Goal: Task Accomplishment & Management: Use online tool/utility

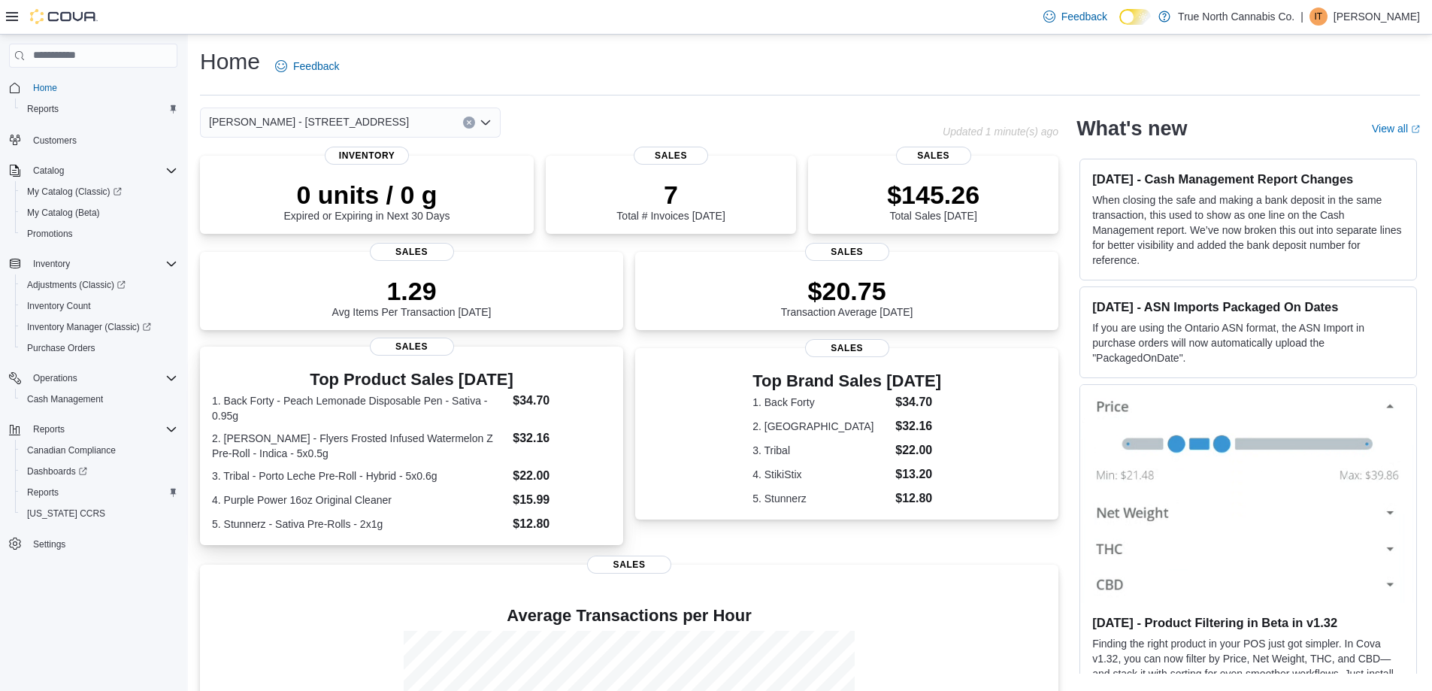
scroll to position [189, 0]
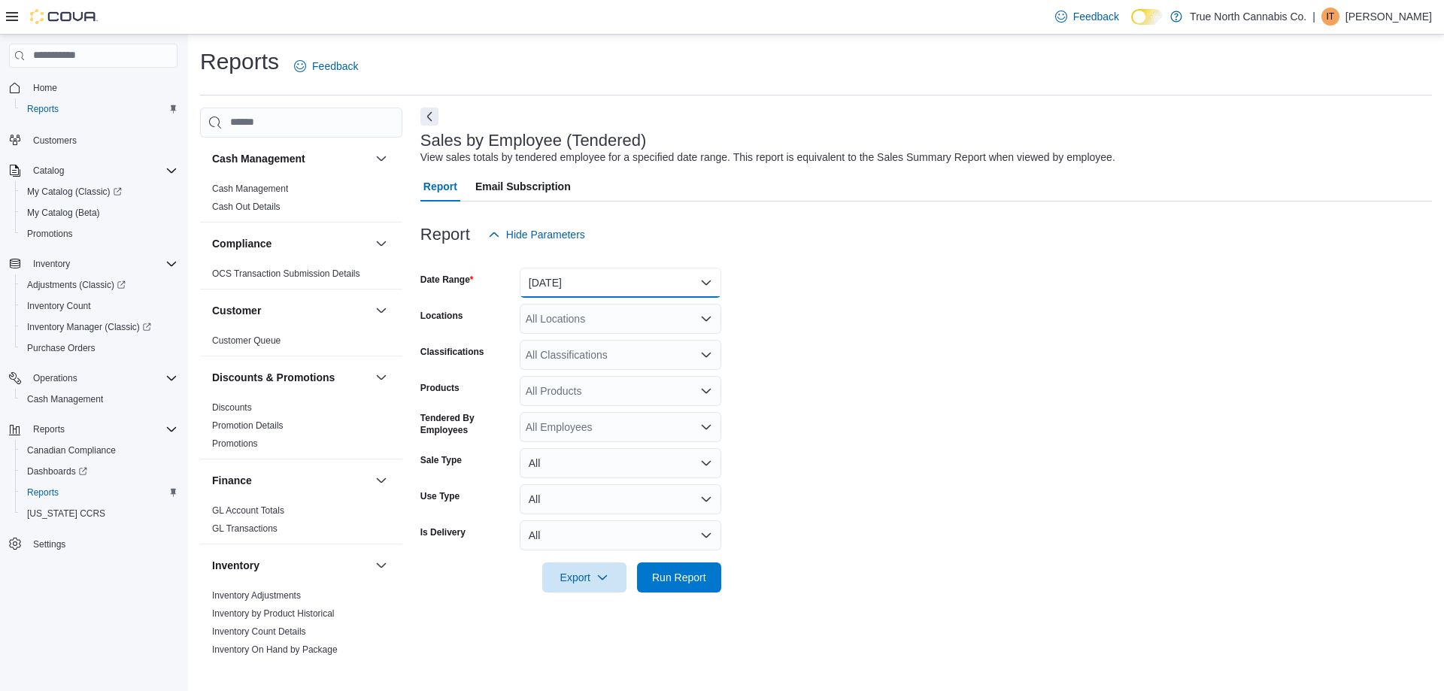
click at [558, 274] on button "[DATE]" at bounding box center [621, 283] width 202 height 30
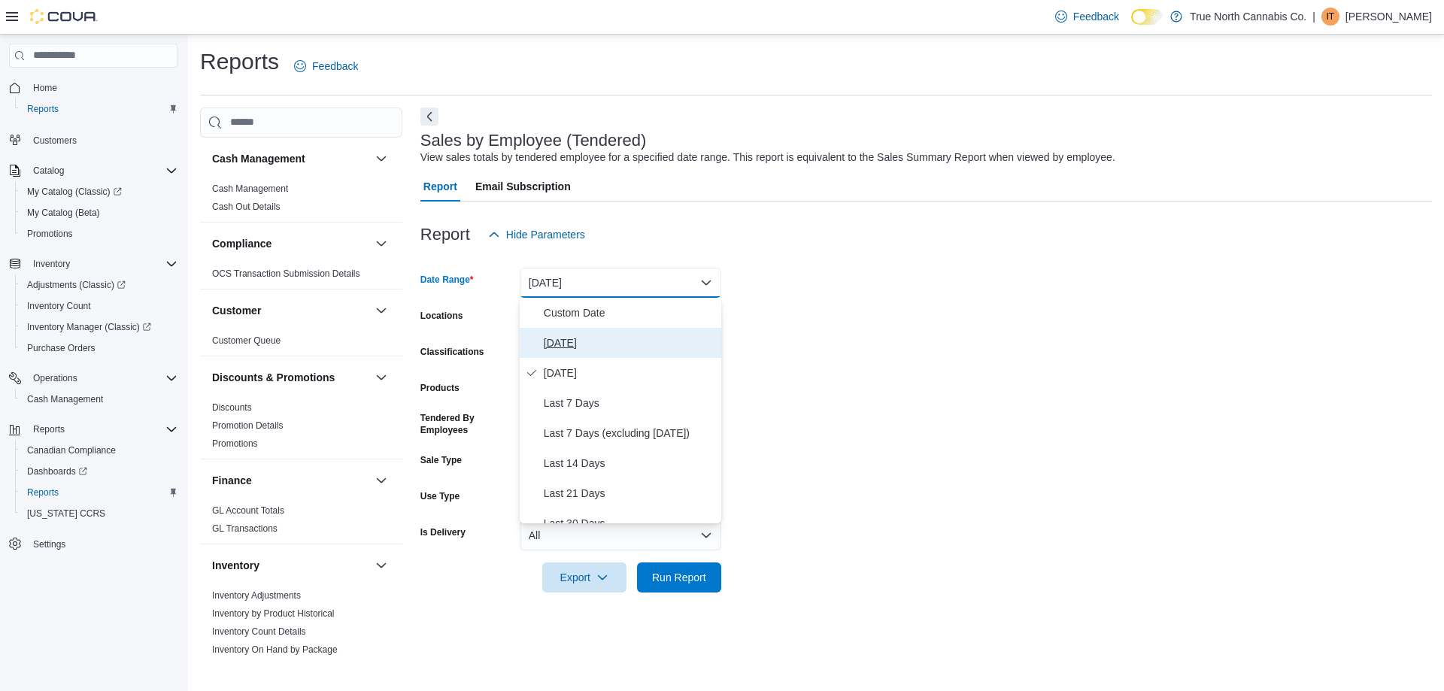
click at [593, 349] on span "[DATE]" at bounding box center [629, 343] width 171 height 18
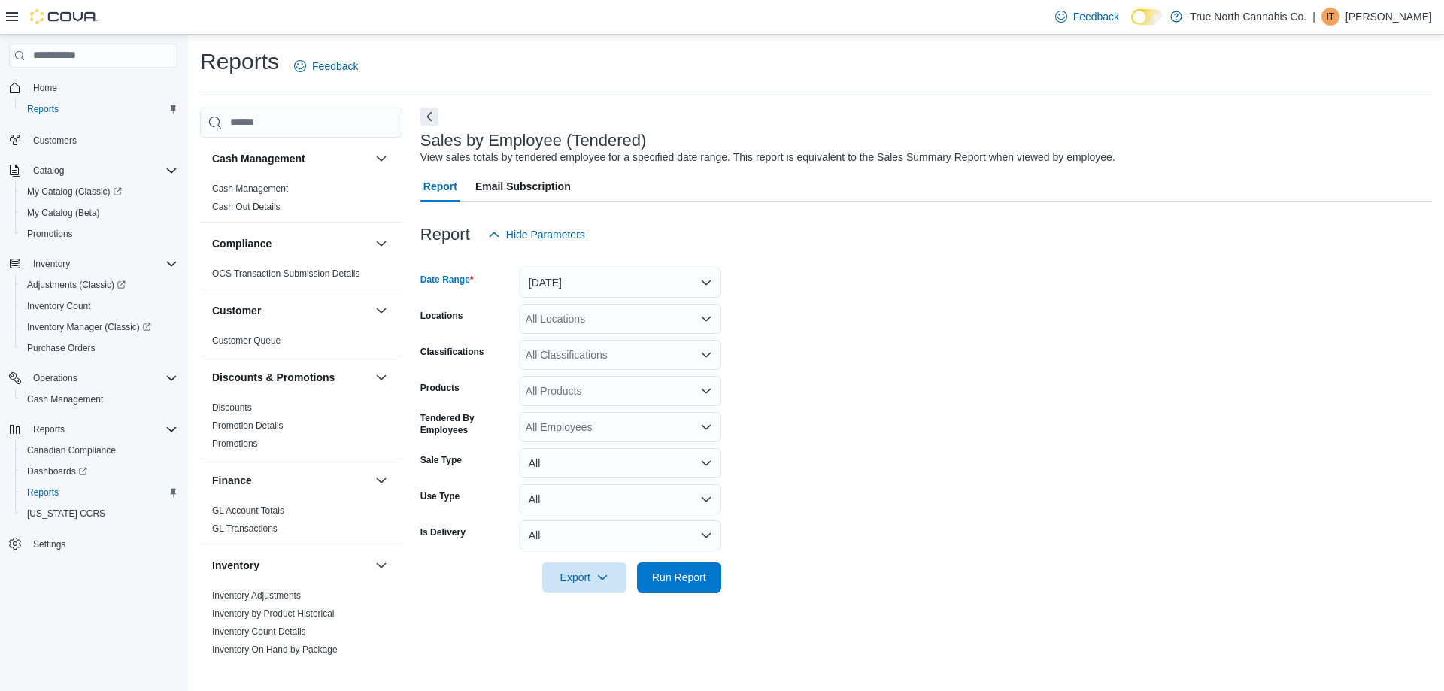
click at [633, 320] on div "All Locations" at bounding box center [621, 319] width 202 height 30
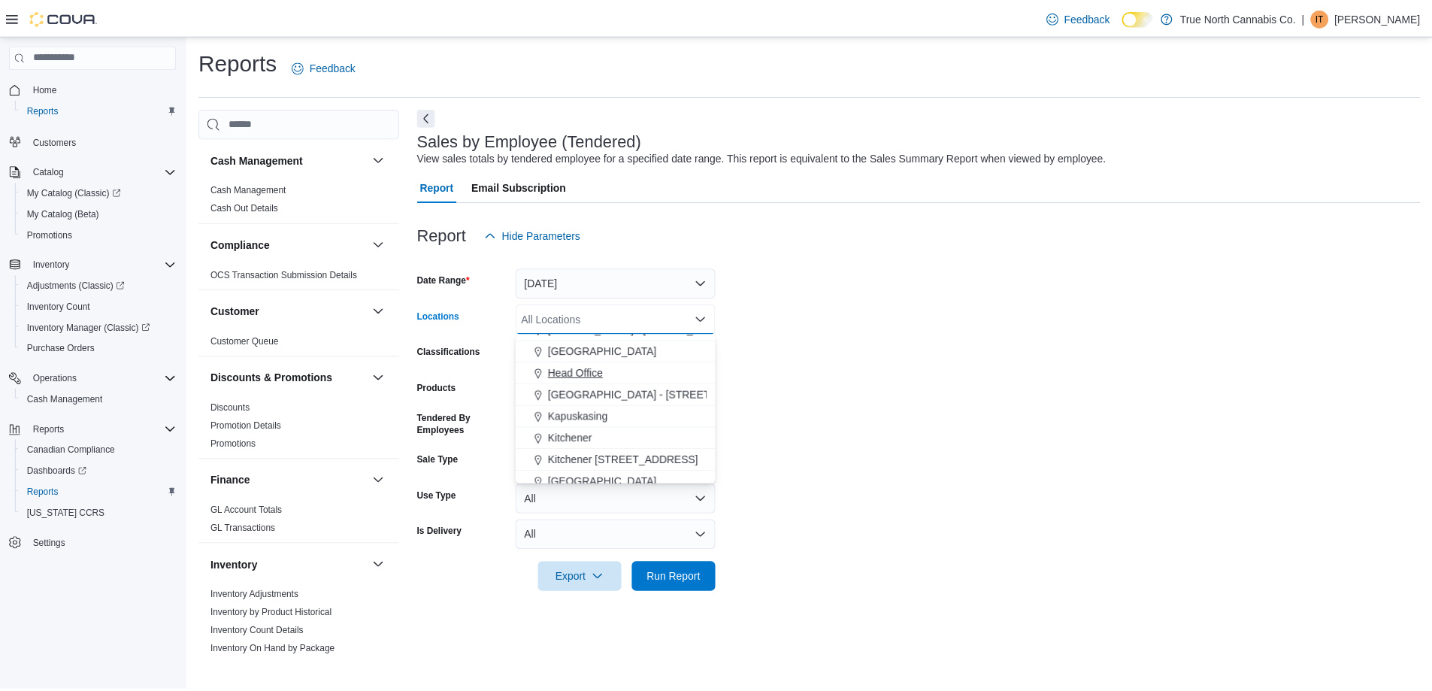
scroll to position [376, 0]
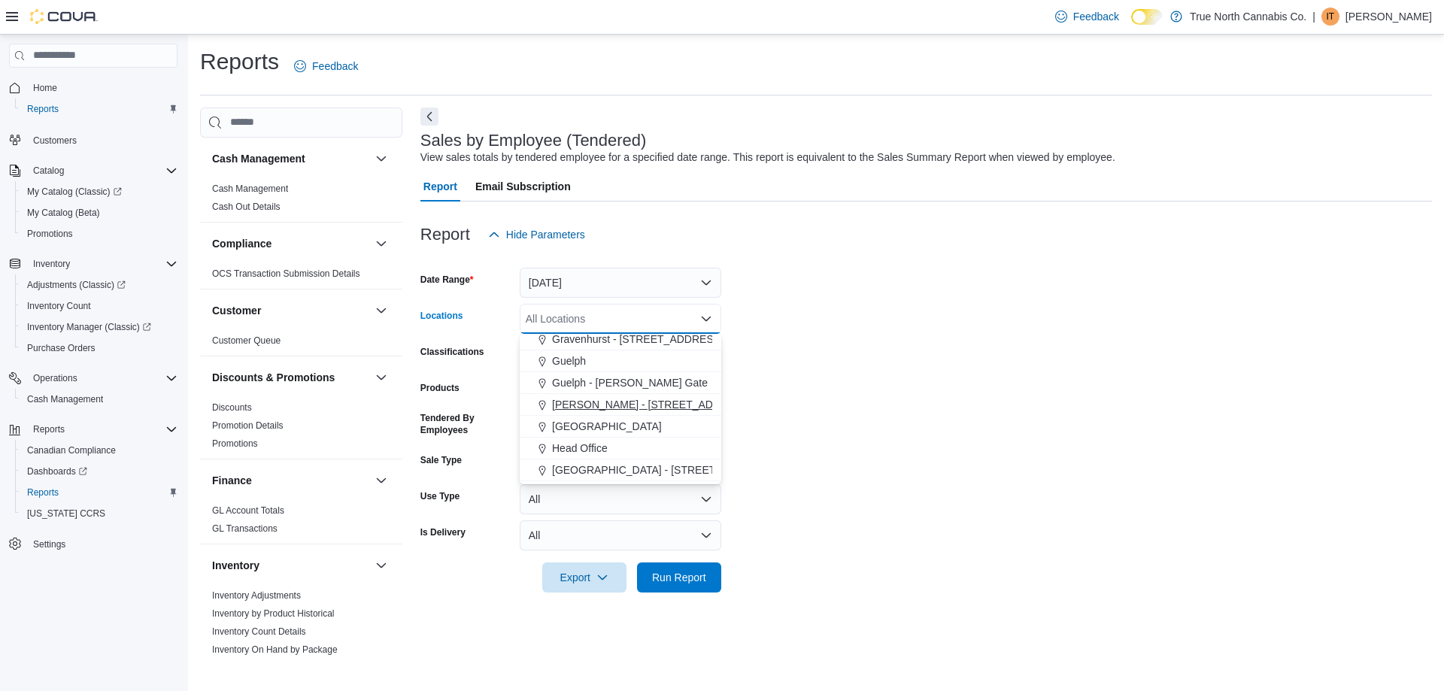
click at [632, 396] on button "[PERSON_NAME] - [STREET_ADDRESS]" at bounding box center [621, 405] width 202 height 22
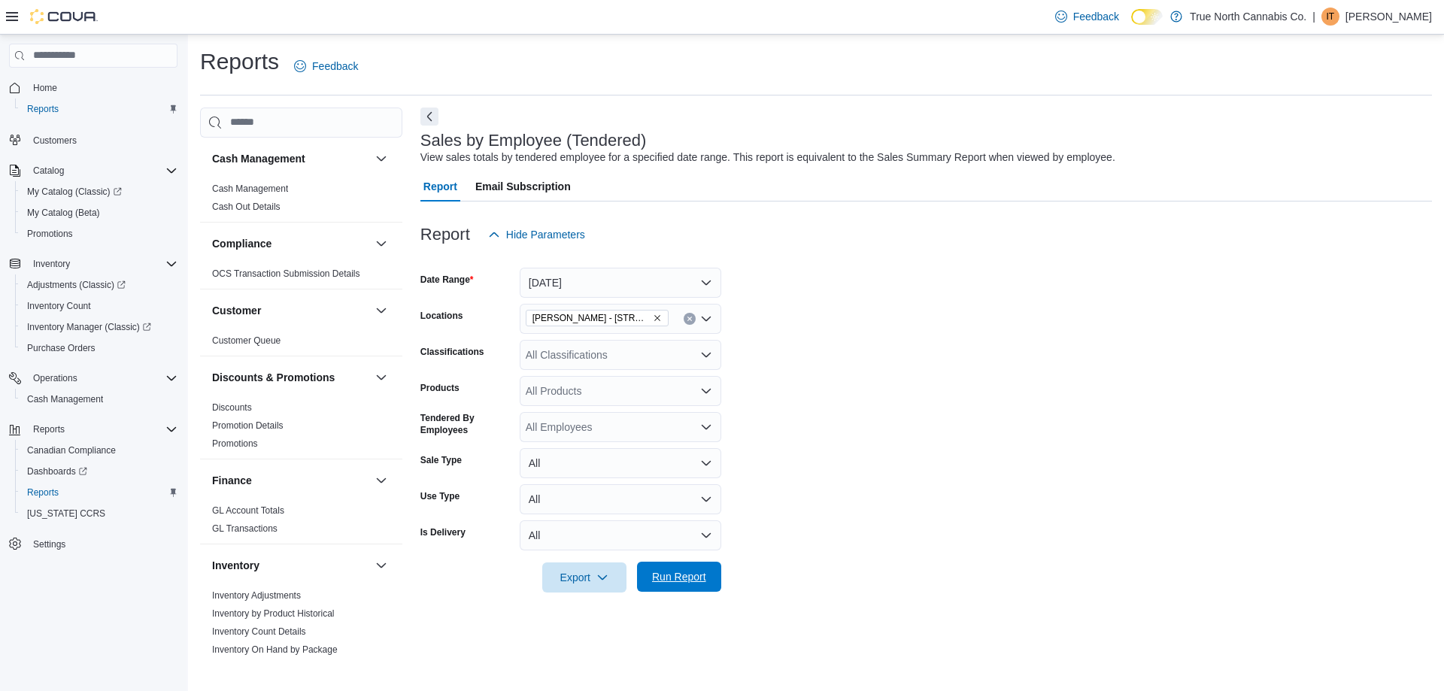
click at [667, 586] on span "Run Report" at bounding box center [679, 577] width 66 height 30
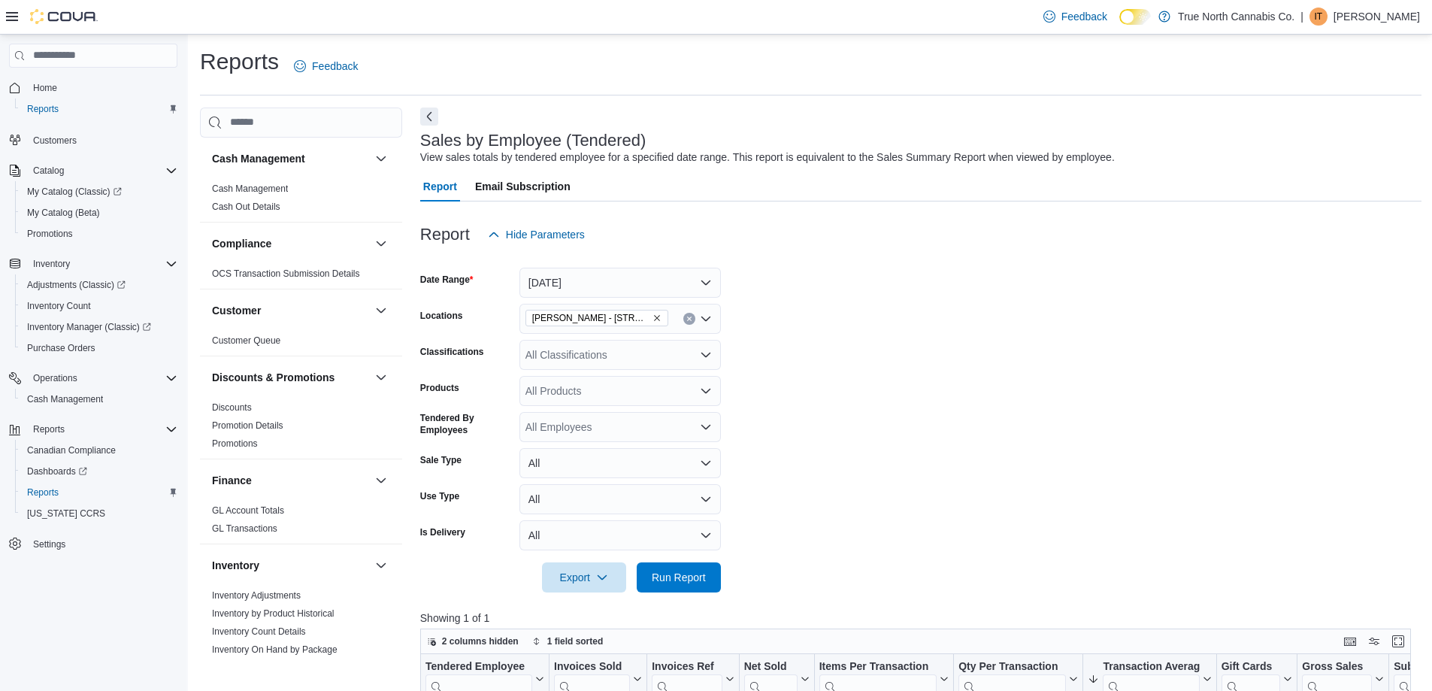
click at [629, 298] on form "Date Range [DATE] Locations [GEOGRAPHIC_DATA] - [STREET_ADDRESS] Classification…" at bounding box center [921, 421] width 1002 height 343
click at [642, 296] on button "[DATE]" at bounding box center [621, 283] width 202 height 30
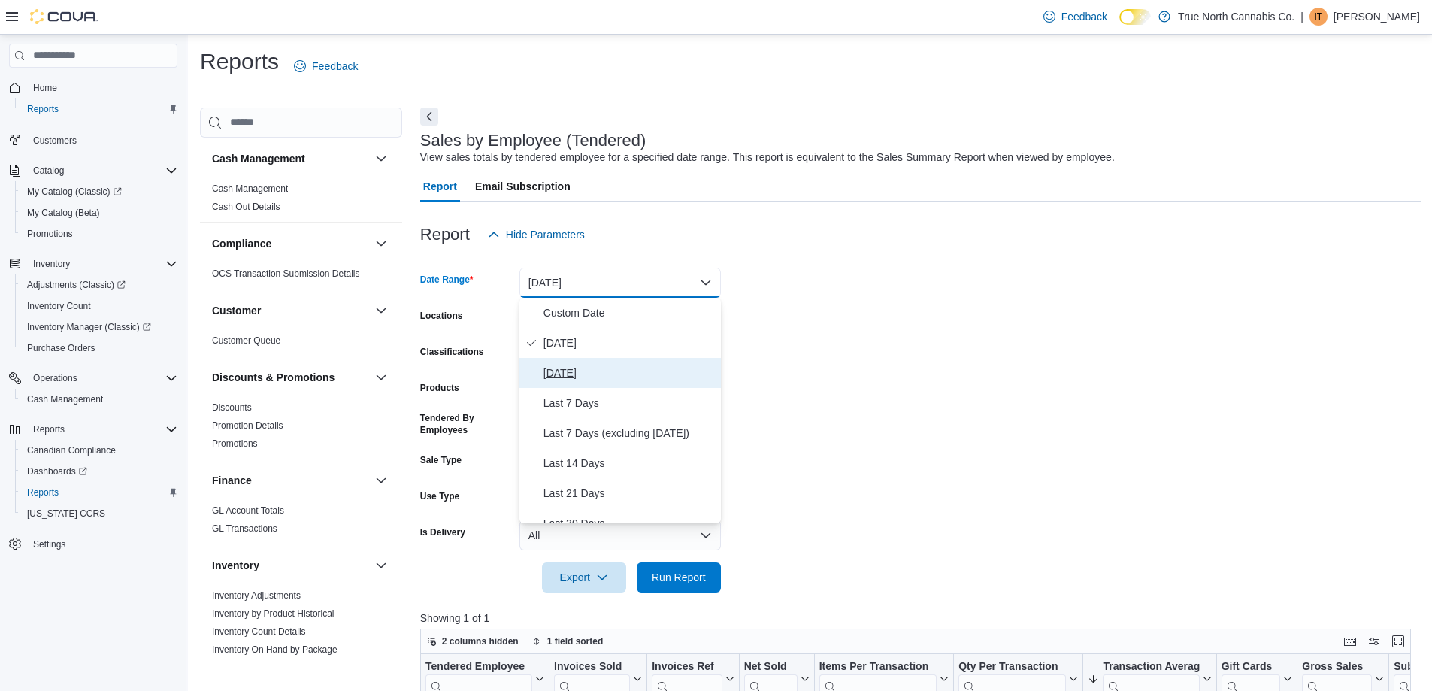
click at [598, 374] on span "[DATE]" at bounding box center [629, 373] width 171 height 18
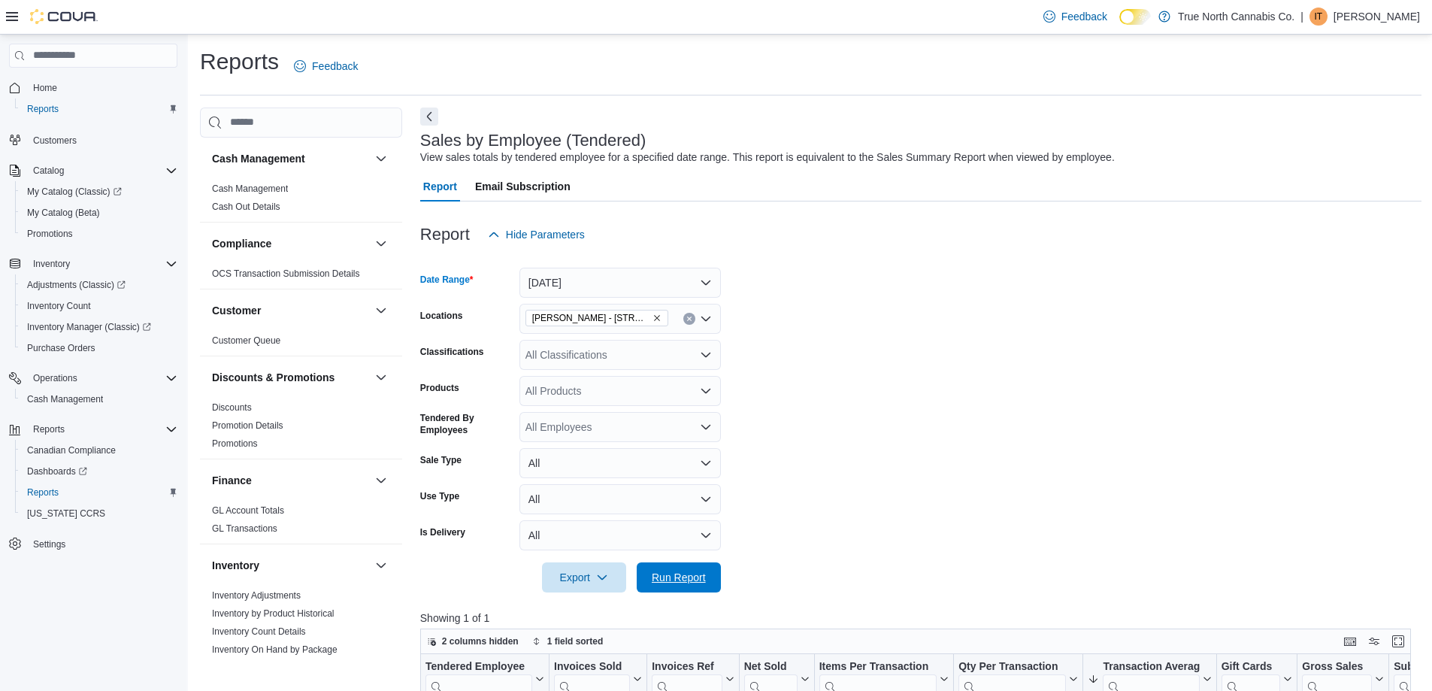
click at [669, 561] on form "Date Range [DATE] Locations [GEOGRAPHIC_DATA] - [STREET_ADDRESS] Classification…" at bounding box center [921, 421] width 1002 height 343
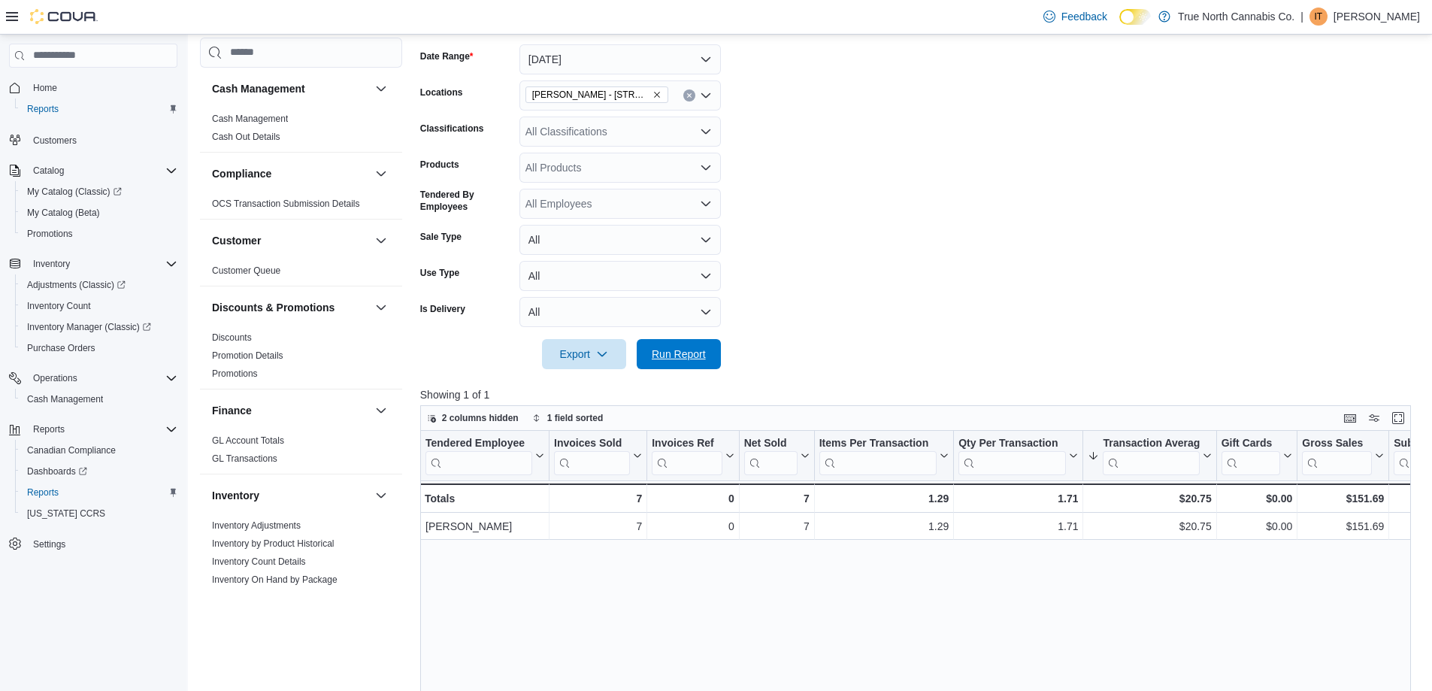
scroll to position [376, 0]
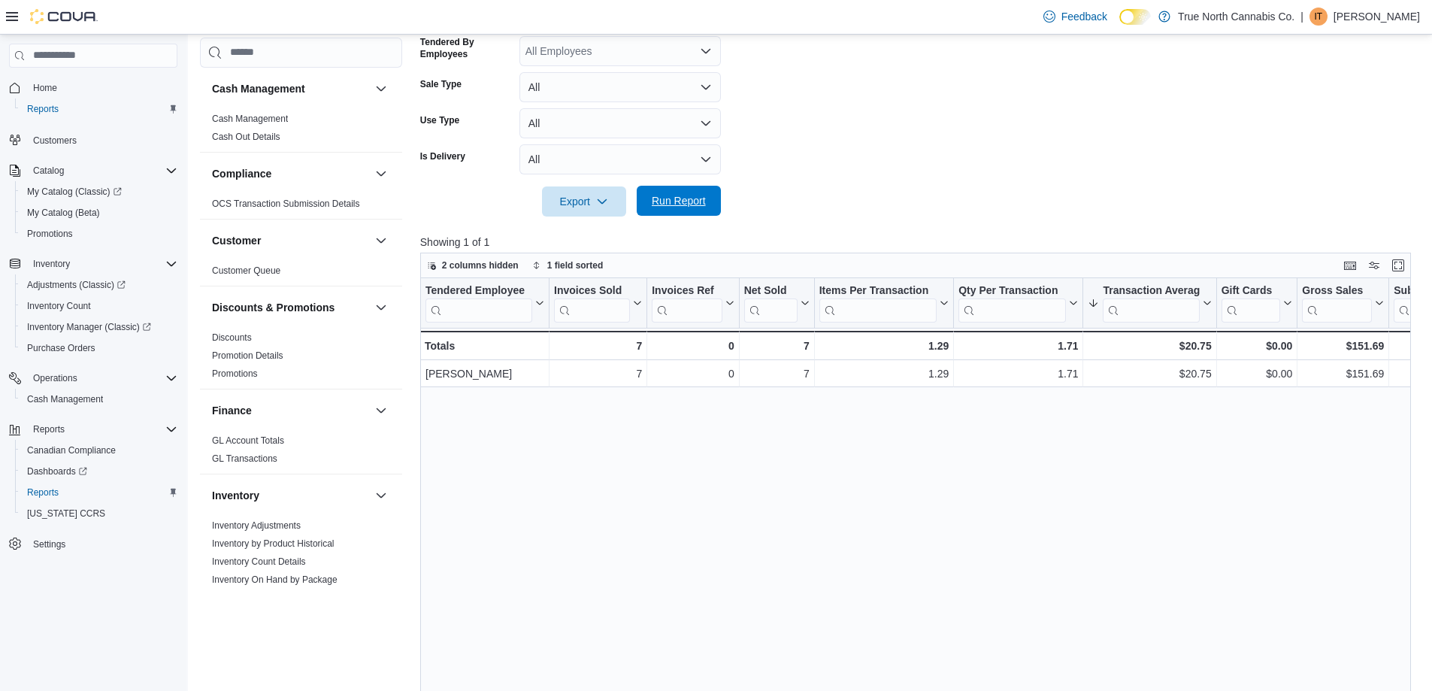
click at [680, 204] on span "Run Report" at bounding box center [679, 200] width 54 height 15
